Goal: Transaction & Acquisition: Purchase product/service

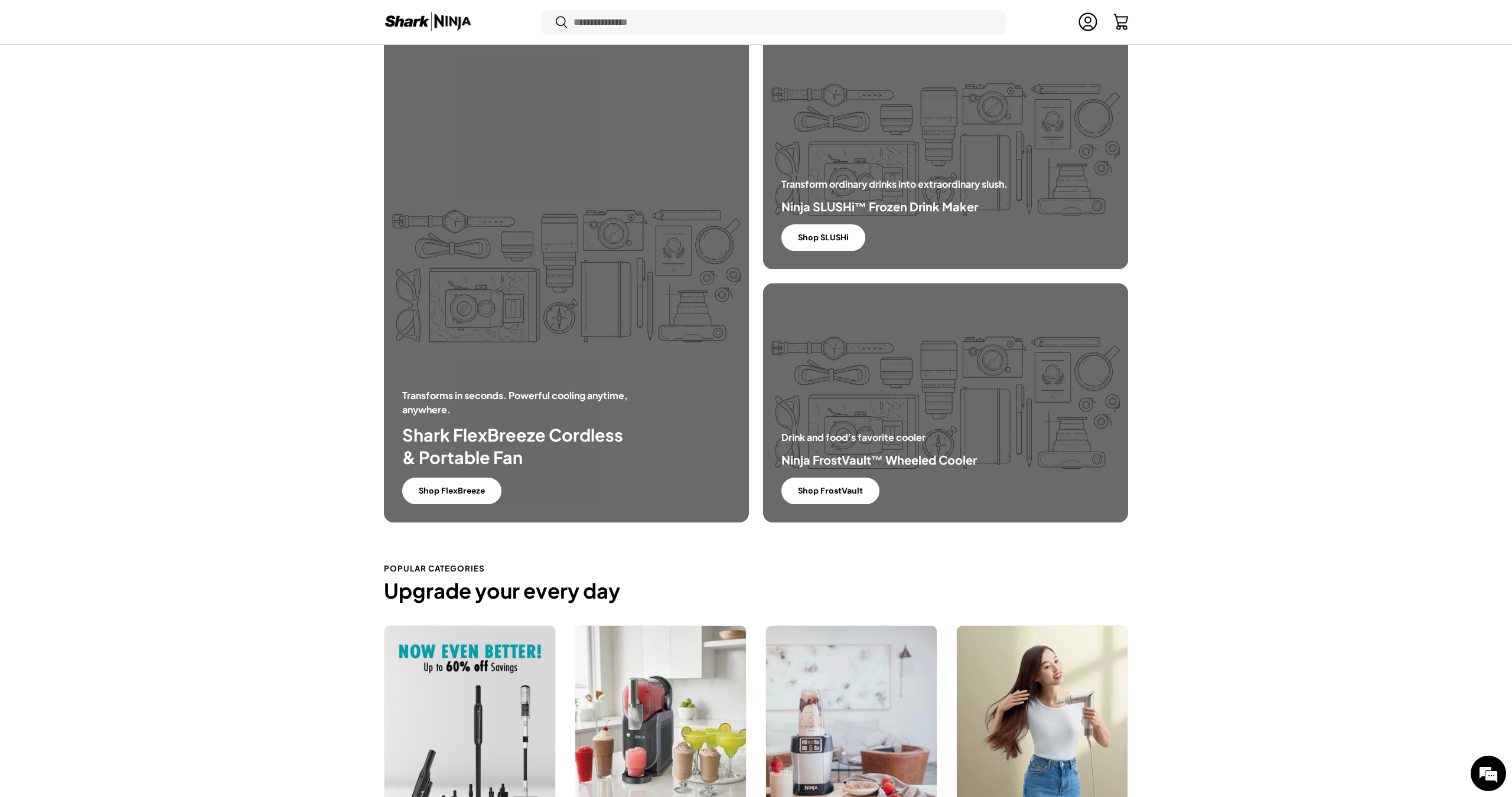
scroll to position [1181, 0]
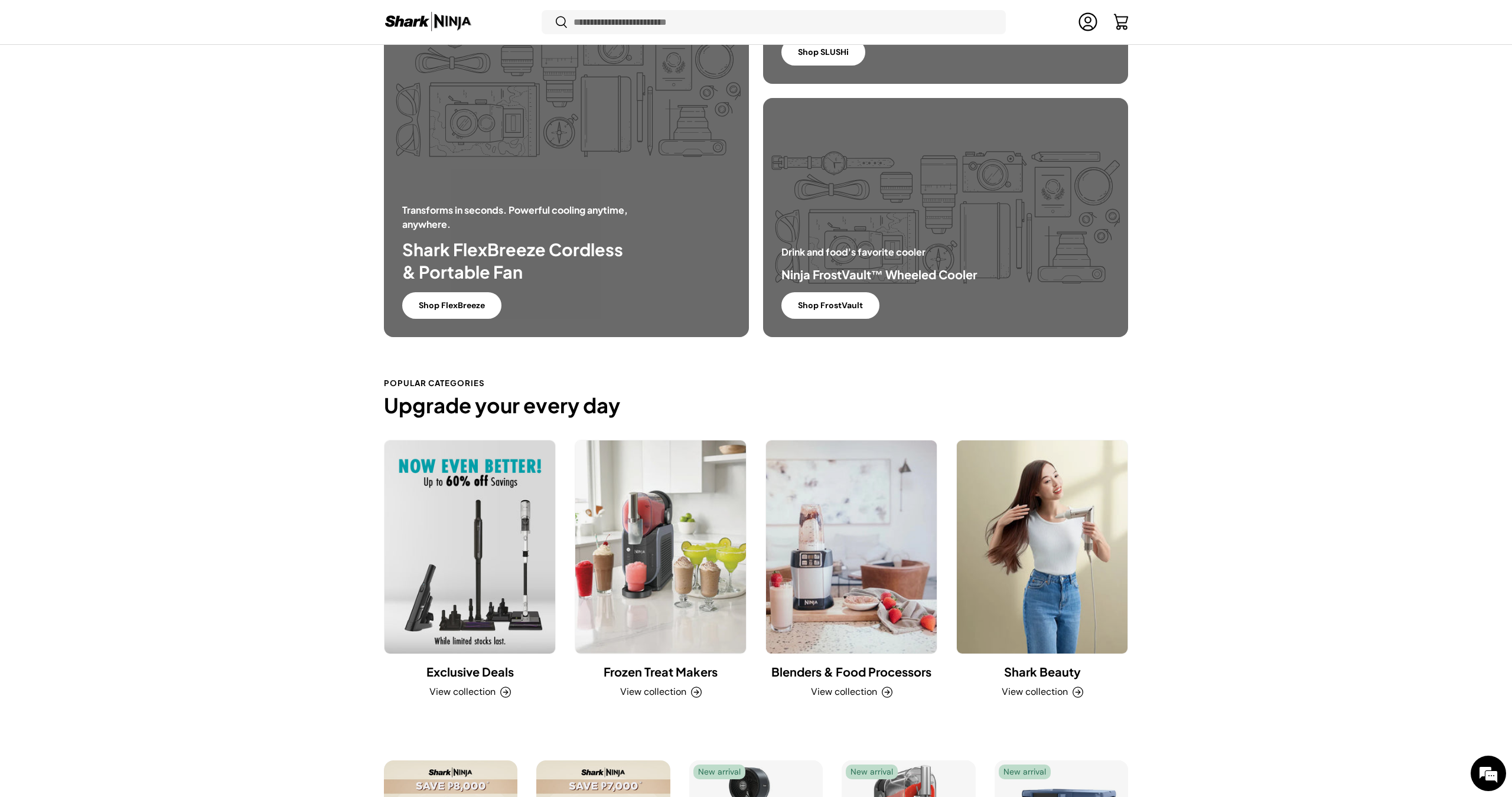
click at [513, 544] on link "Exclusive Deals" at bounding box center [470, 547] width 171 height 213
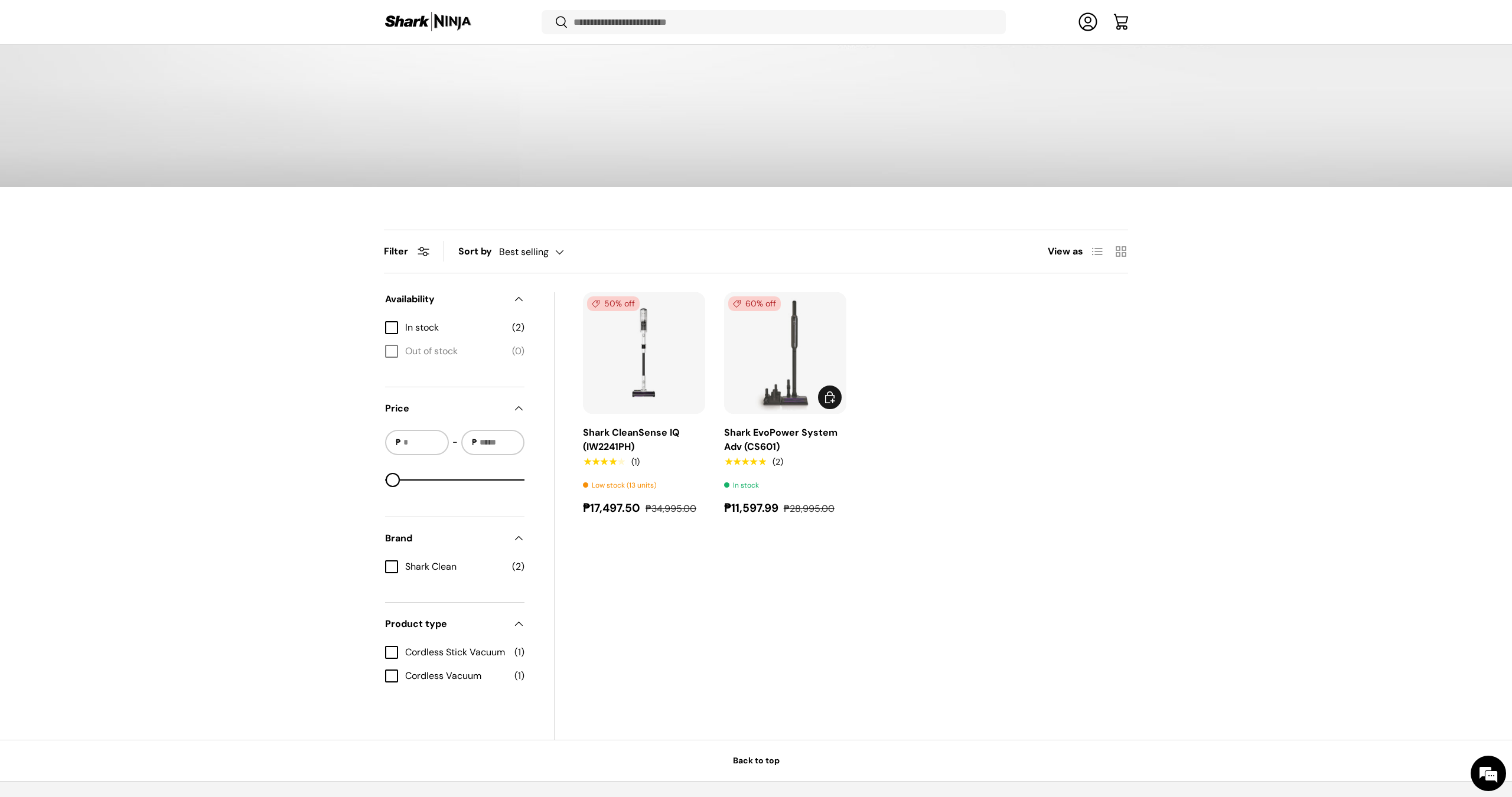
click at [0, 0] on img "Shark EvoPower System Adv (CS601)" at bounding box center [0, 0] width 0 height 0
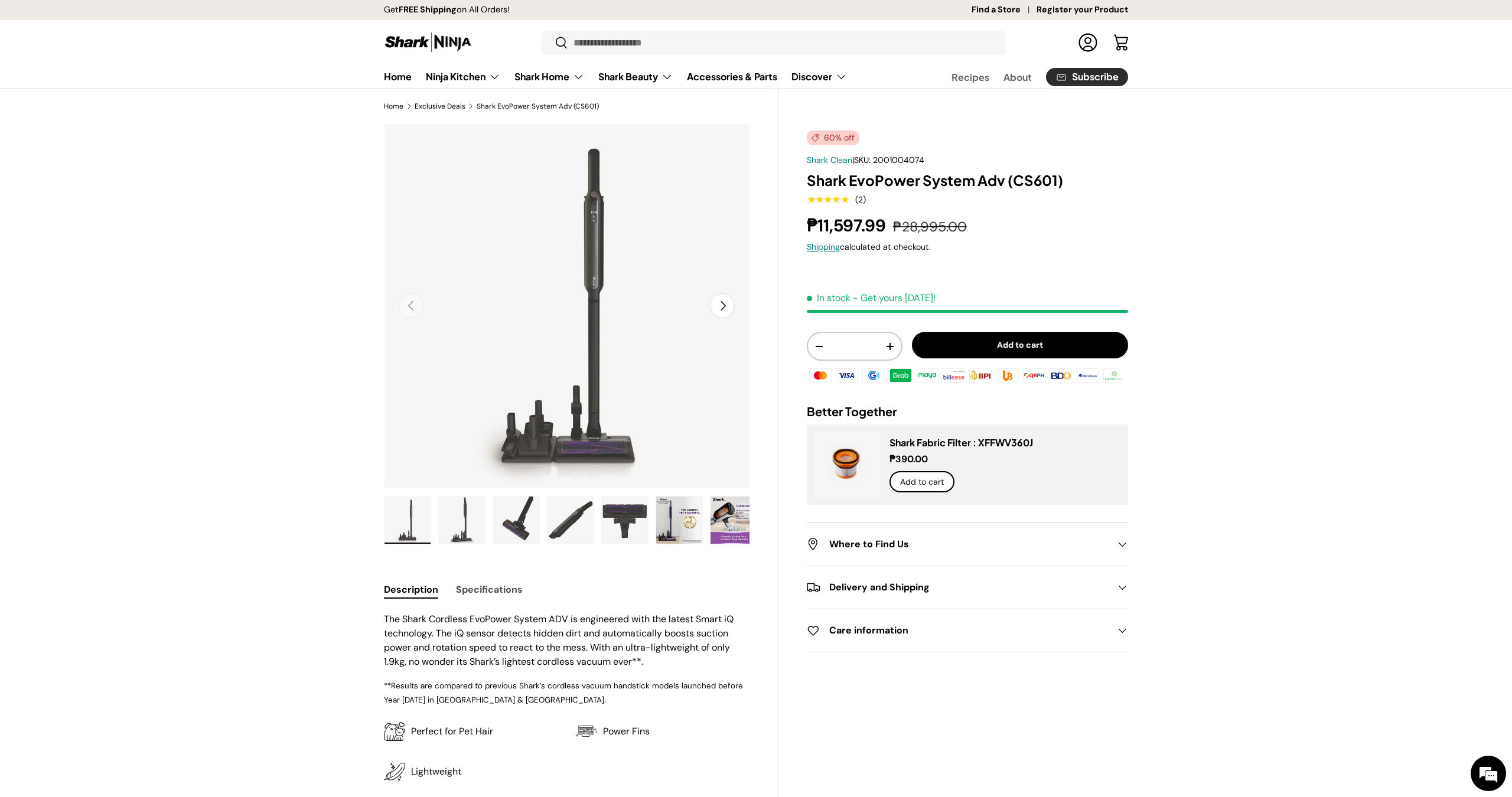
click at [465, 523] on img "Gallery Viewer" at bounding box center [461, 520] width 47 height 47
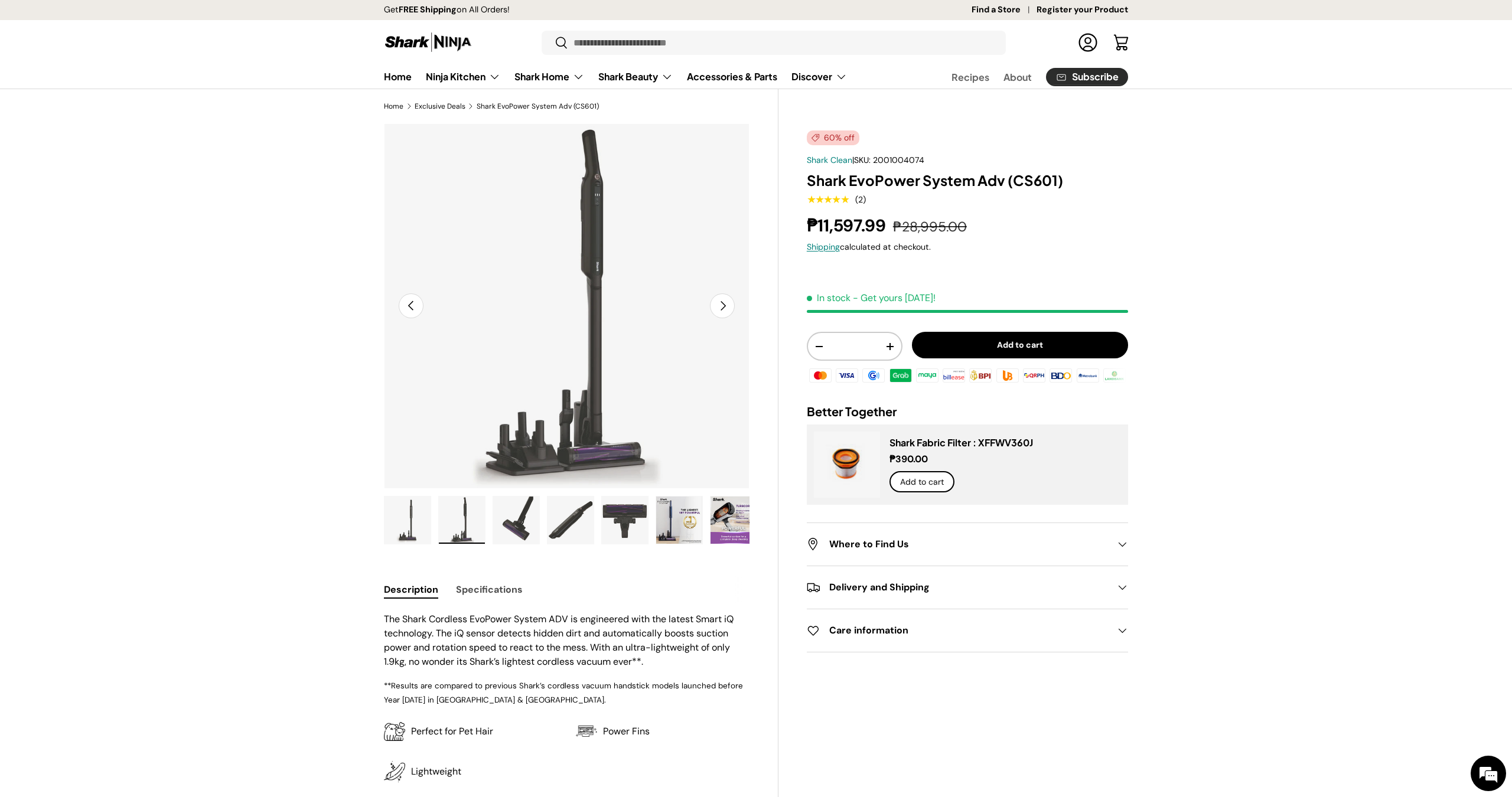
click at [502, 522] on img "Gallery Viewer" at bounding box center [516, 520] width 47 height 47
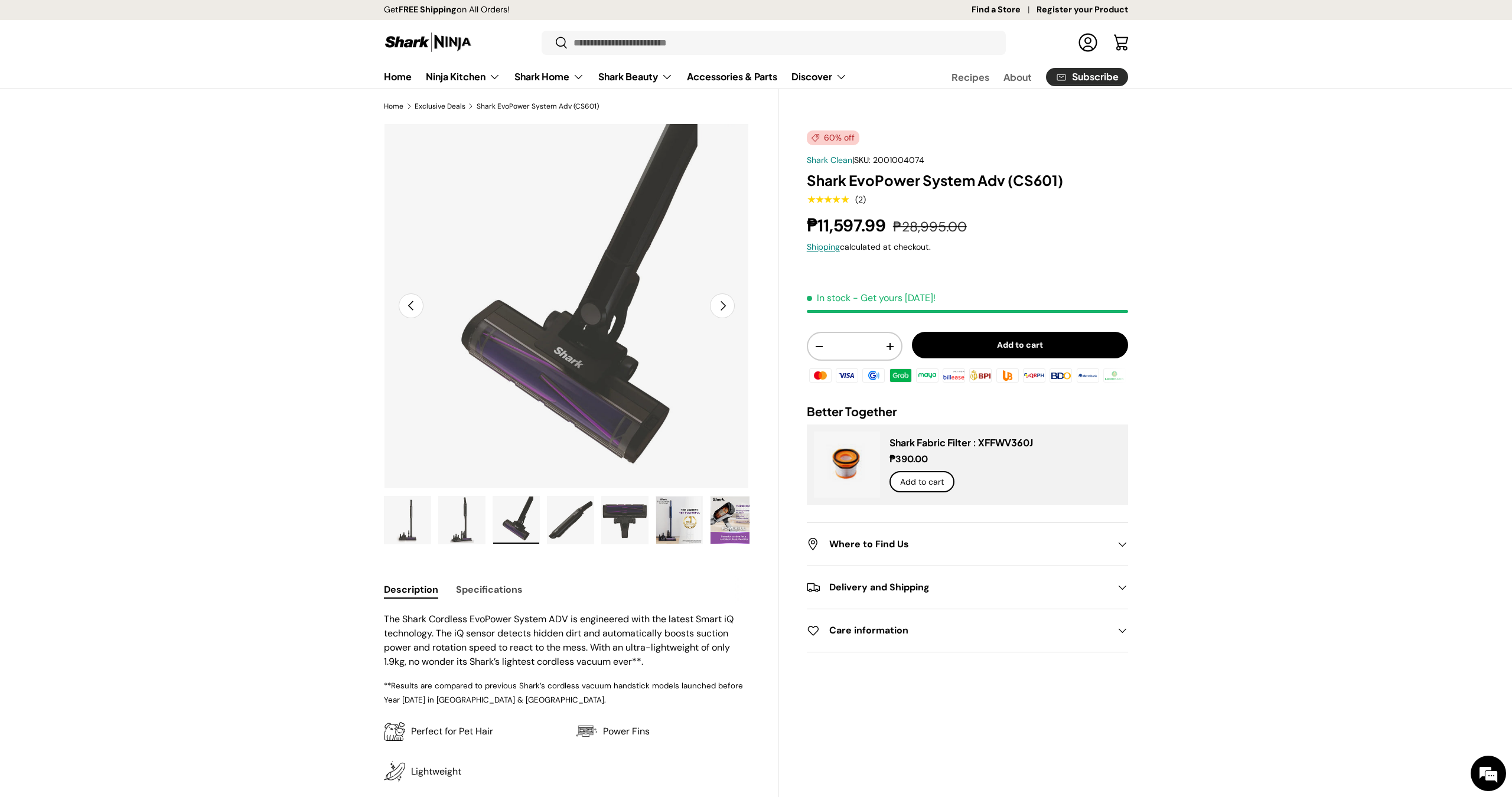
click at [567, 521] on img "Gallery Viewer" at bounding box center [570, 520] width 47 height 47
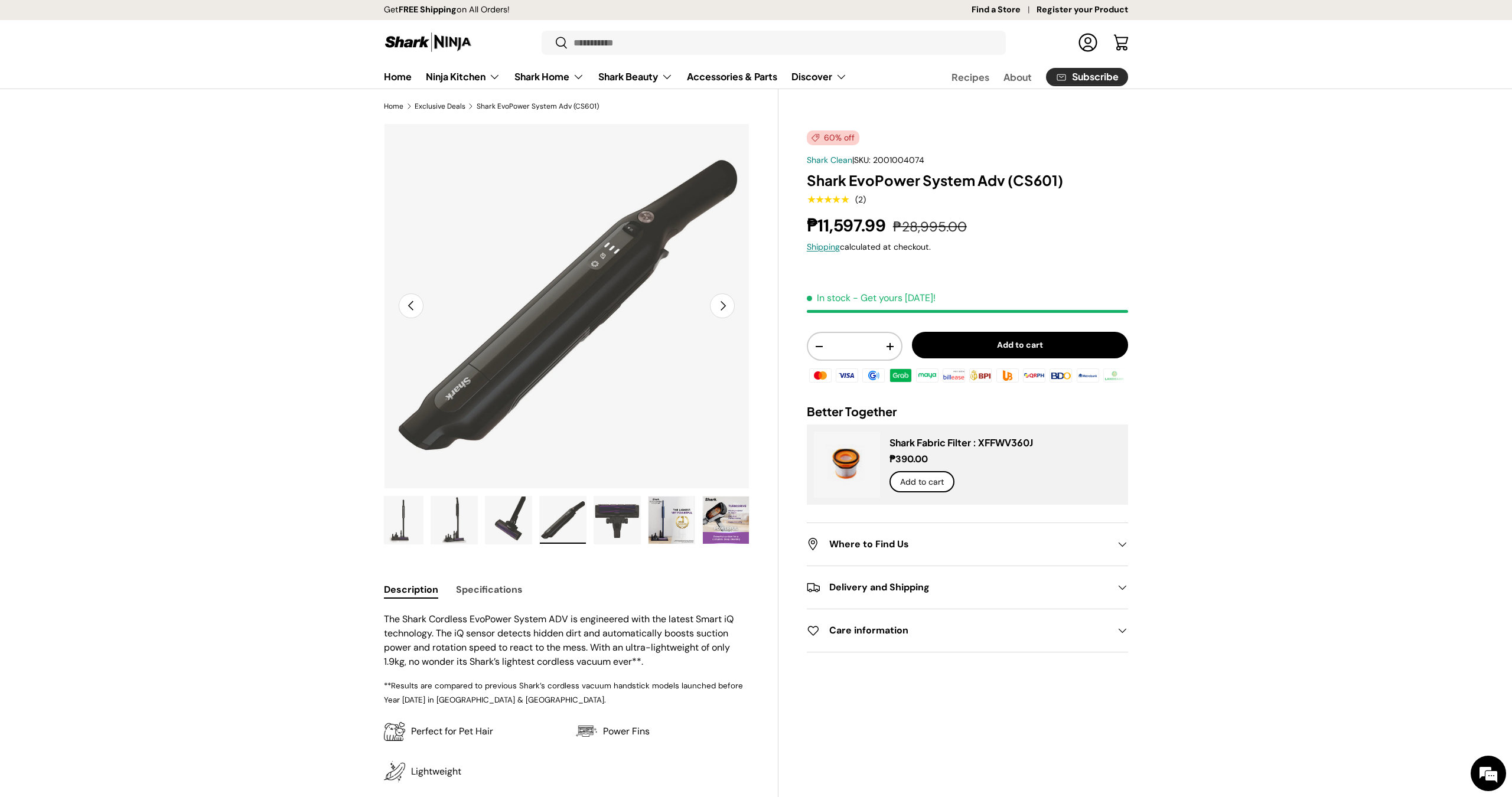
click at [644, 524] on ul "Load image 1 in gallery view Load image 2 in gallery view Load image 3 in galle…" at bounding box center [567, 522] width 365 height 52
click at [614, 522] on img "Gallery Viewer" at bounding box center [625, 520] width 47 height 47
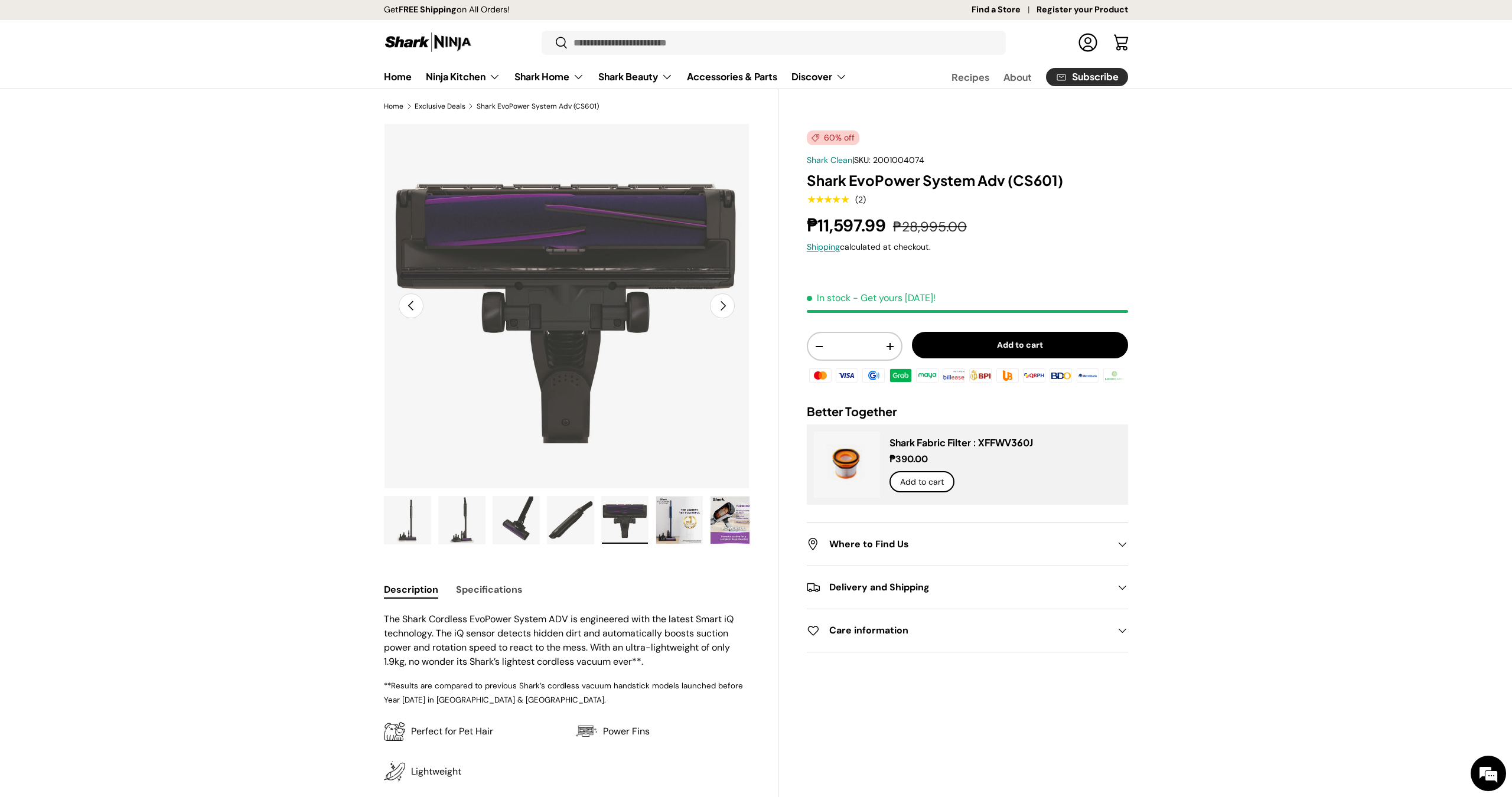
click at [657, 522] on img "Gallery Viewer" at bounding box center [679, 520] width 47 height 47
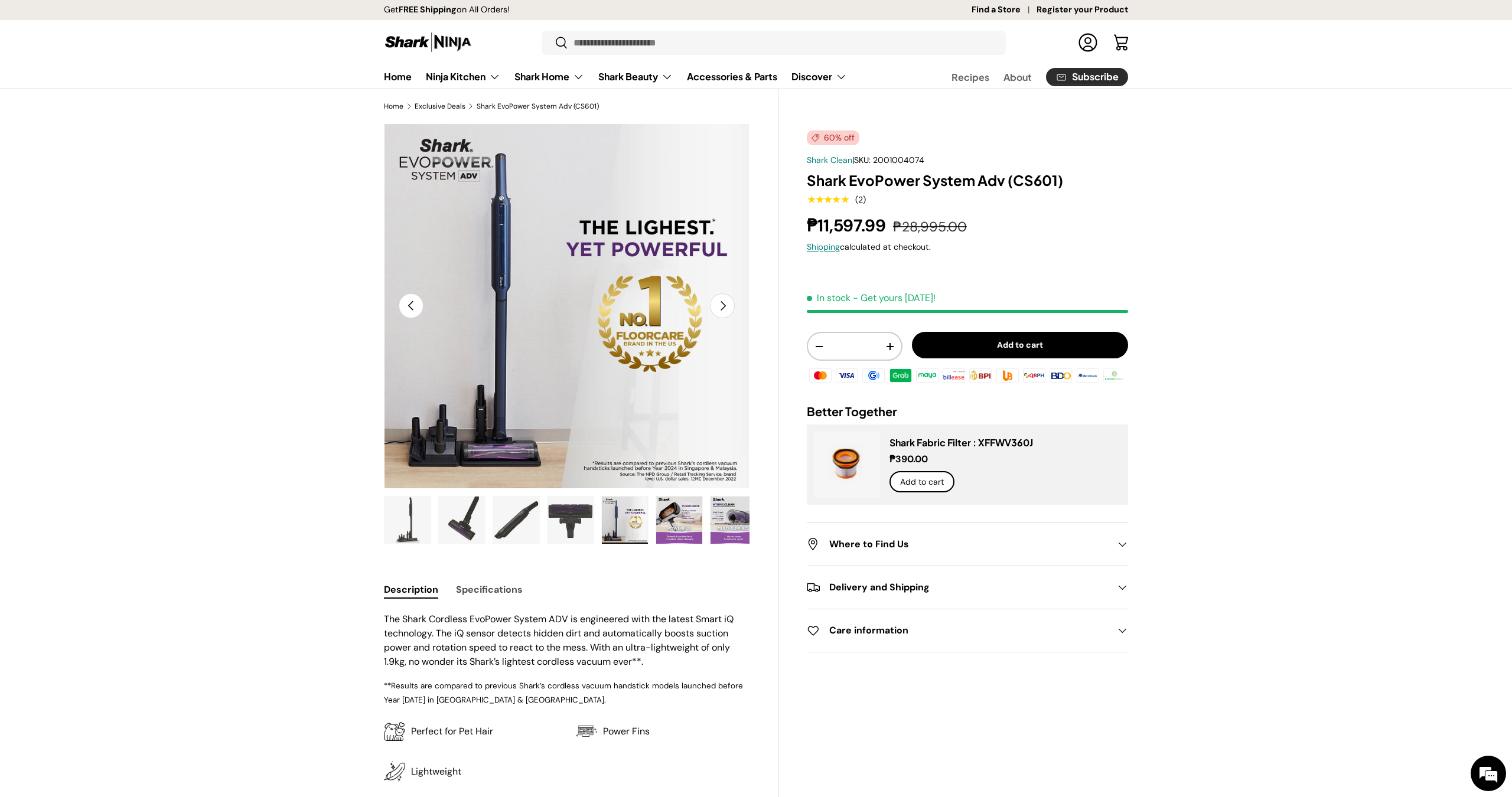
scroll to position [1, 0]
click at [666, 521] on img "Gallery Viewer" at bounding box center [679, 520] width 47 height 47
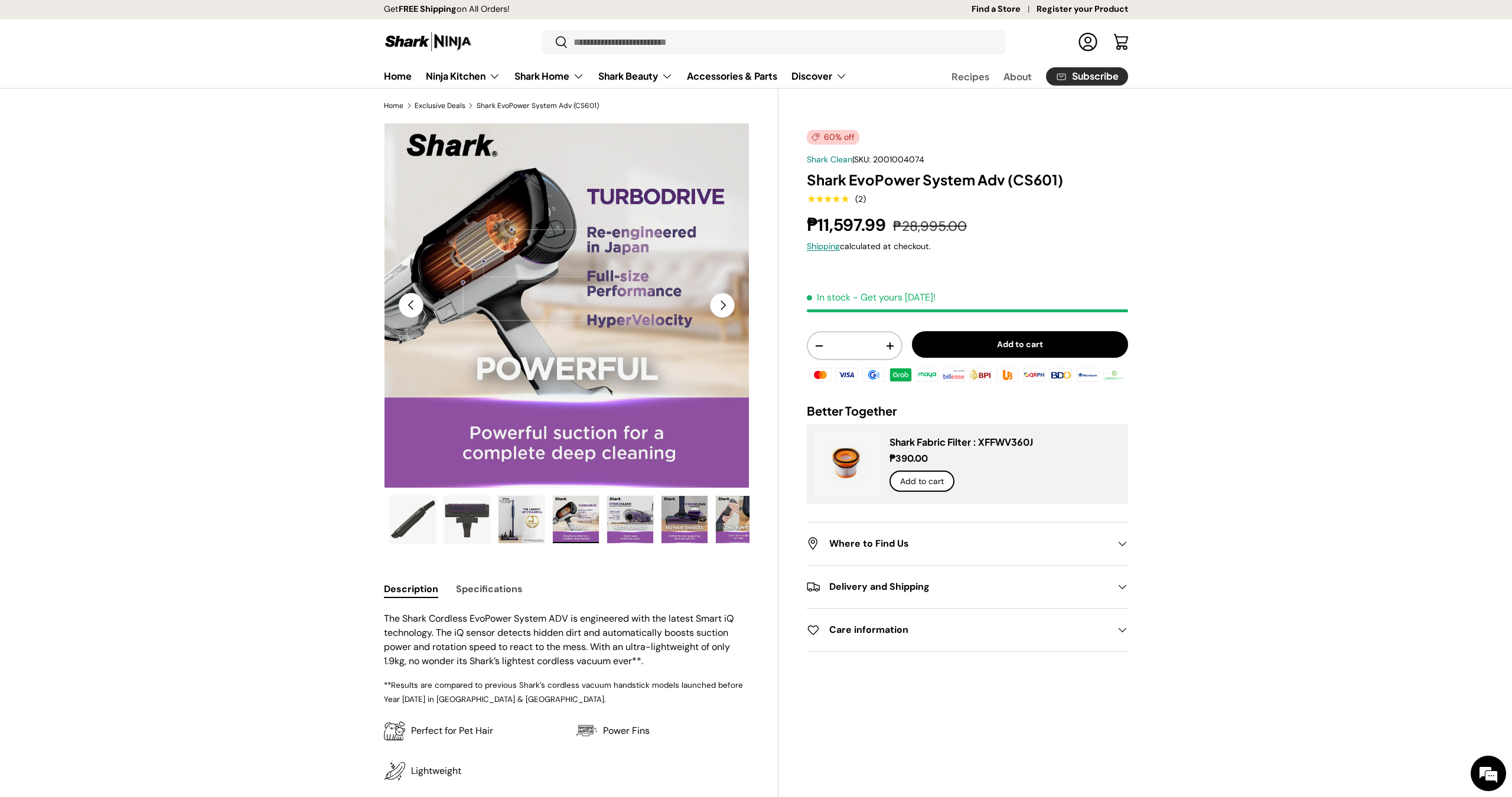
scroll to position [0, 163]
click at [647, 521] on img "Gallery Viewer" at bounding box center [625, 520] width 47 height 47
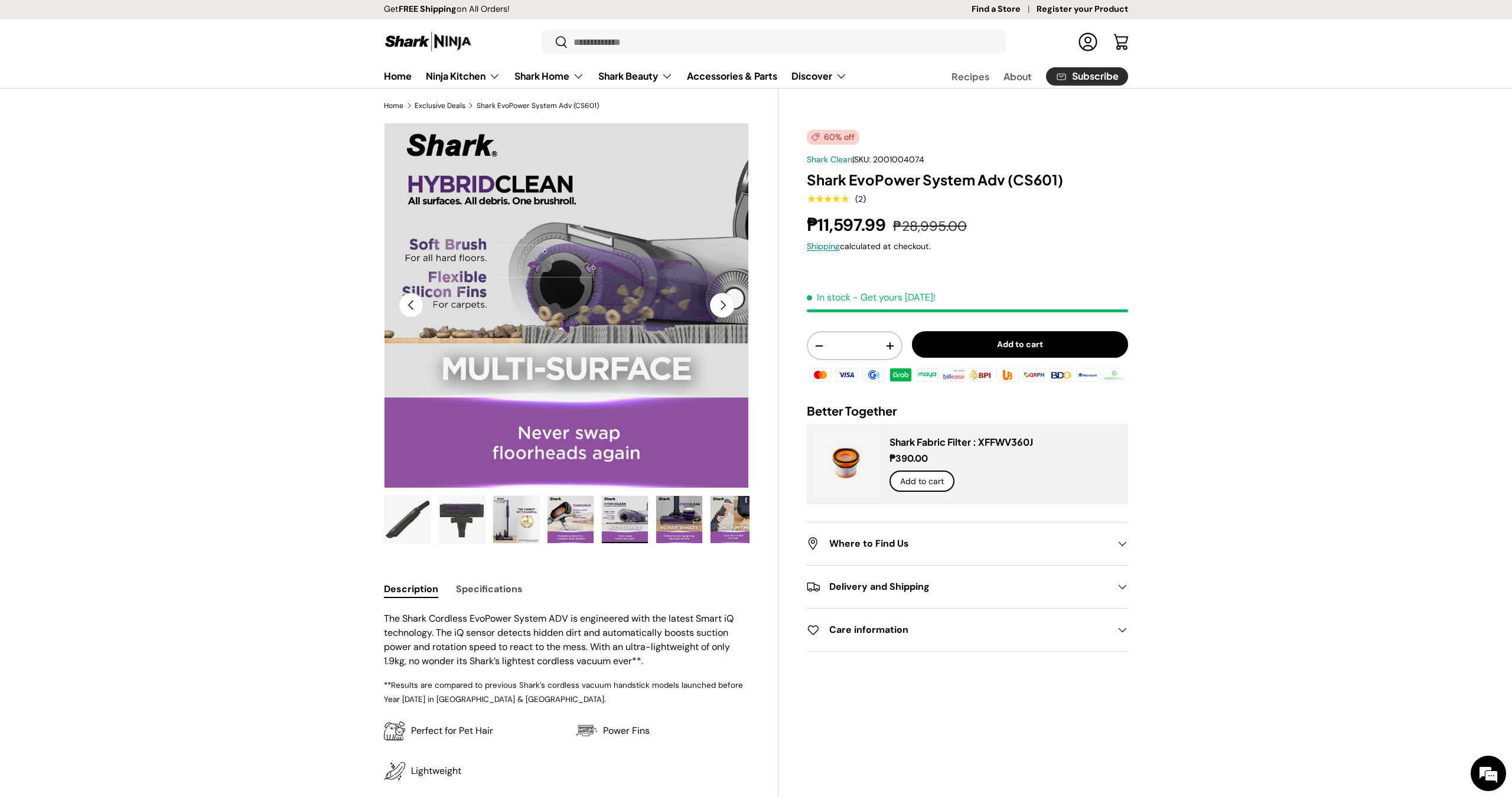
click at [663, 521] on img "Gallery Viewer" at bounding box center [679, 520] width 47 height 47
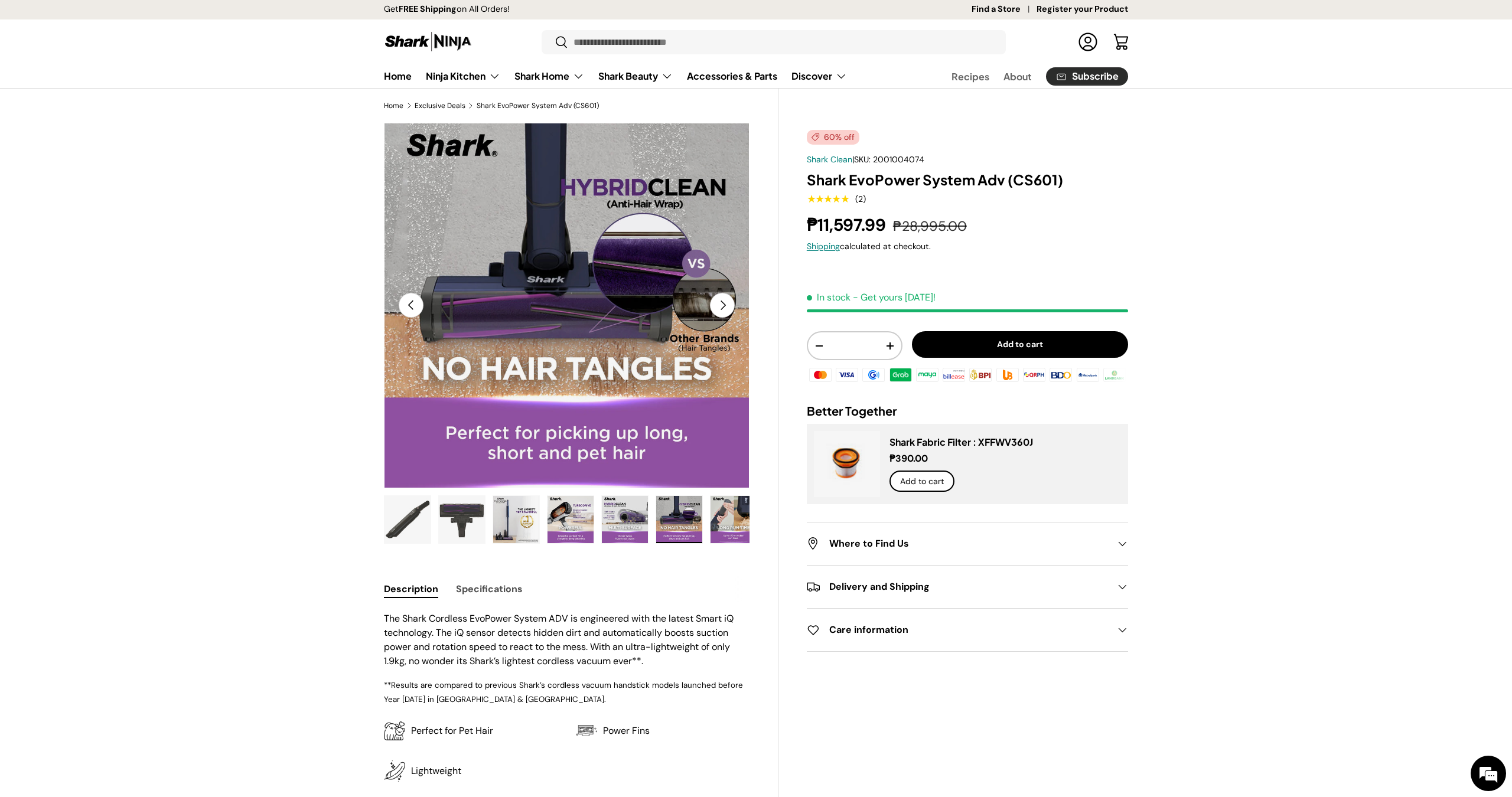
click at [732, 518] on img "Gallery Viewer" at bounding box center [734, 520] width 47 height 47
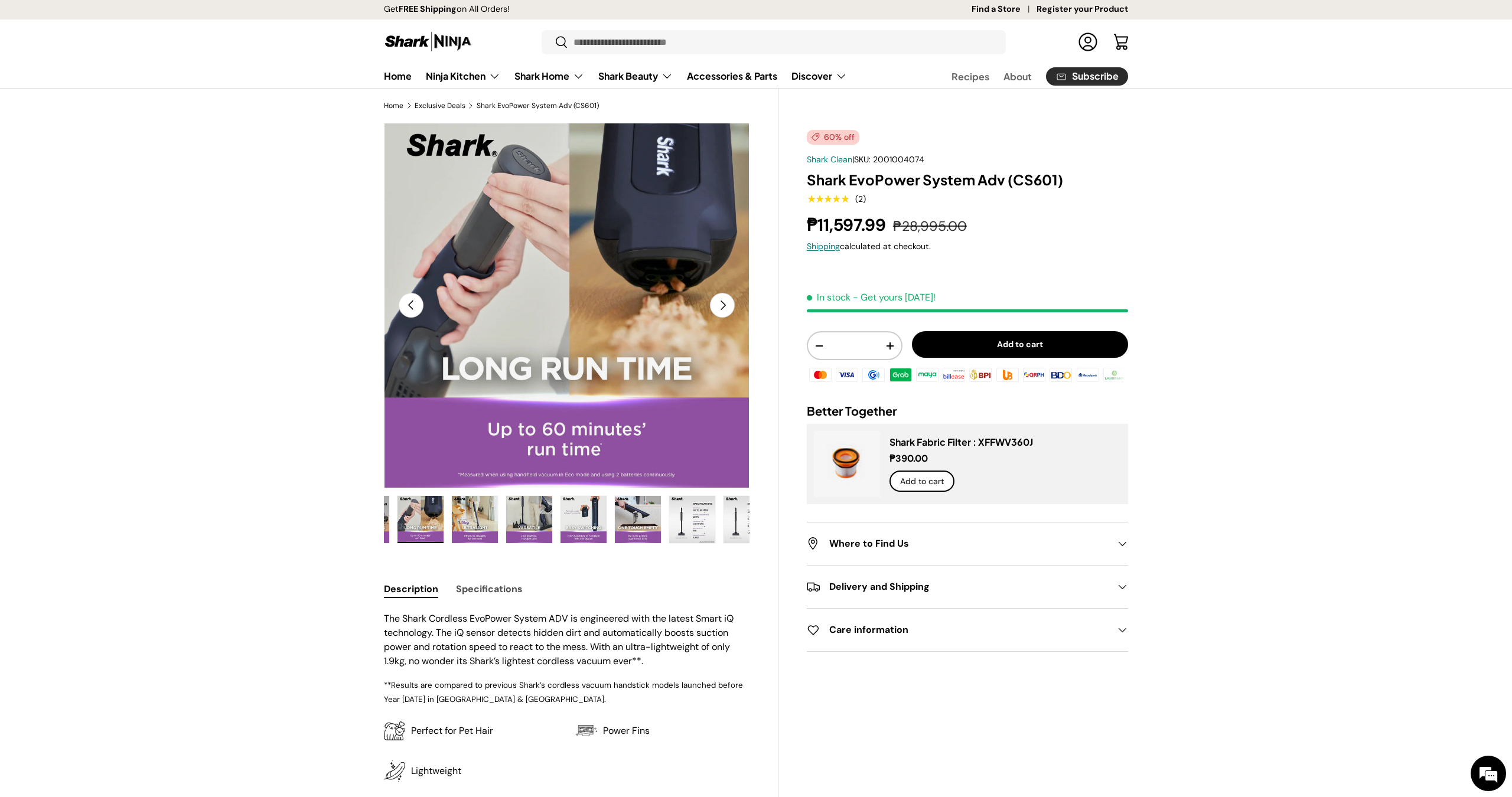
scroll to position [0, 489]
click at [700, 523] on img "Gallery Viewer" at bounding box center [679, 520] width 47 height 47
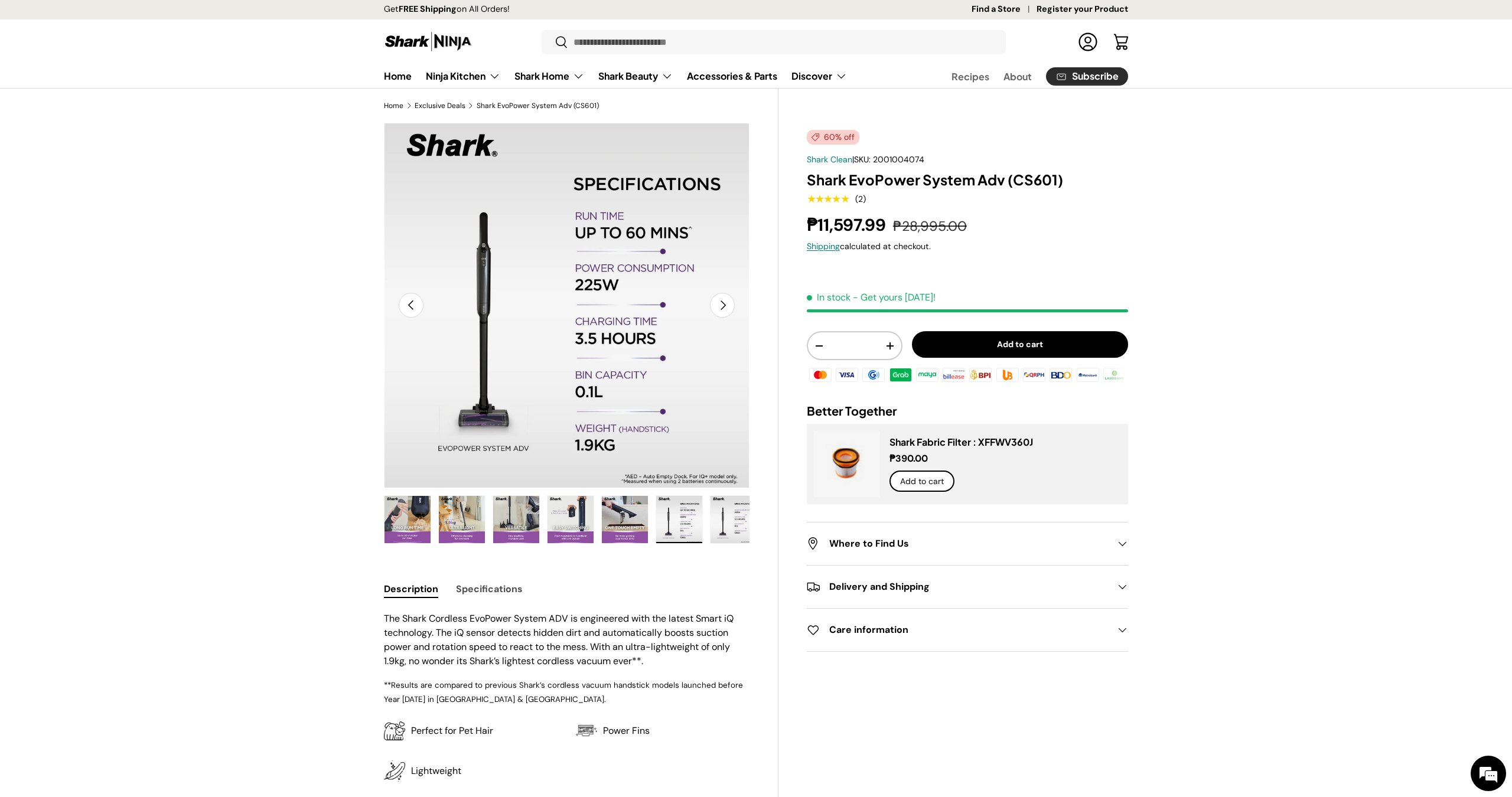
click at [736, 534] on img "Gallery Viewer" at bounding box center [734, 520] width 47 height 47
